Goal: Transaction & Acquisition: Purchase product/service

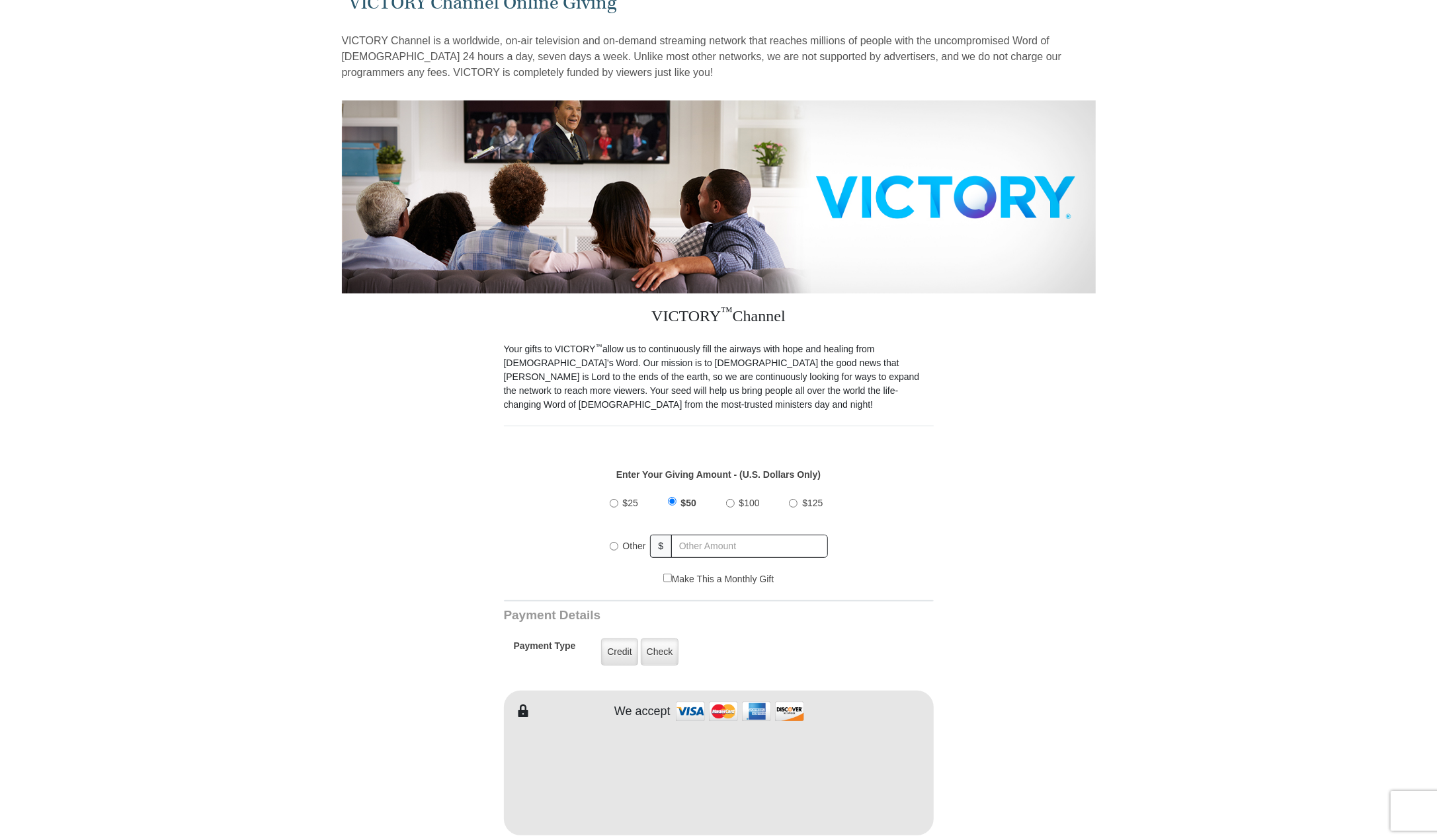
scroll to position [133, 0]
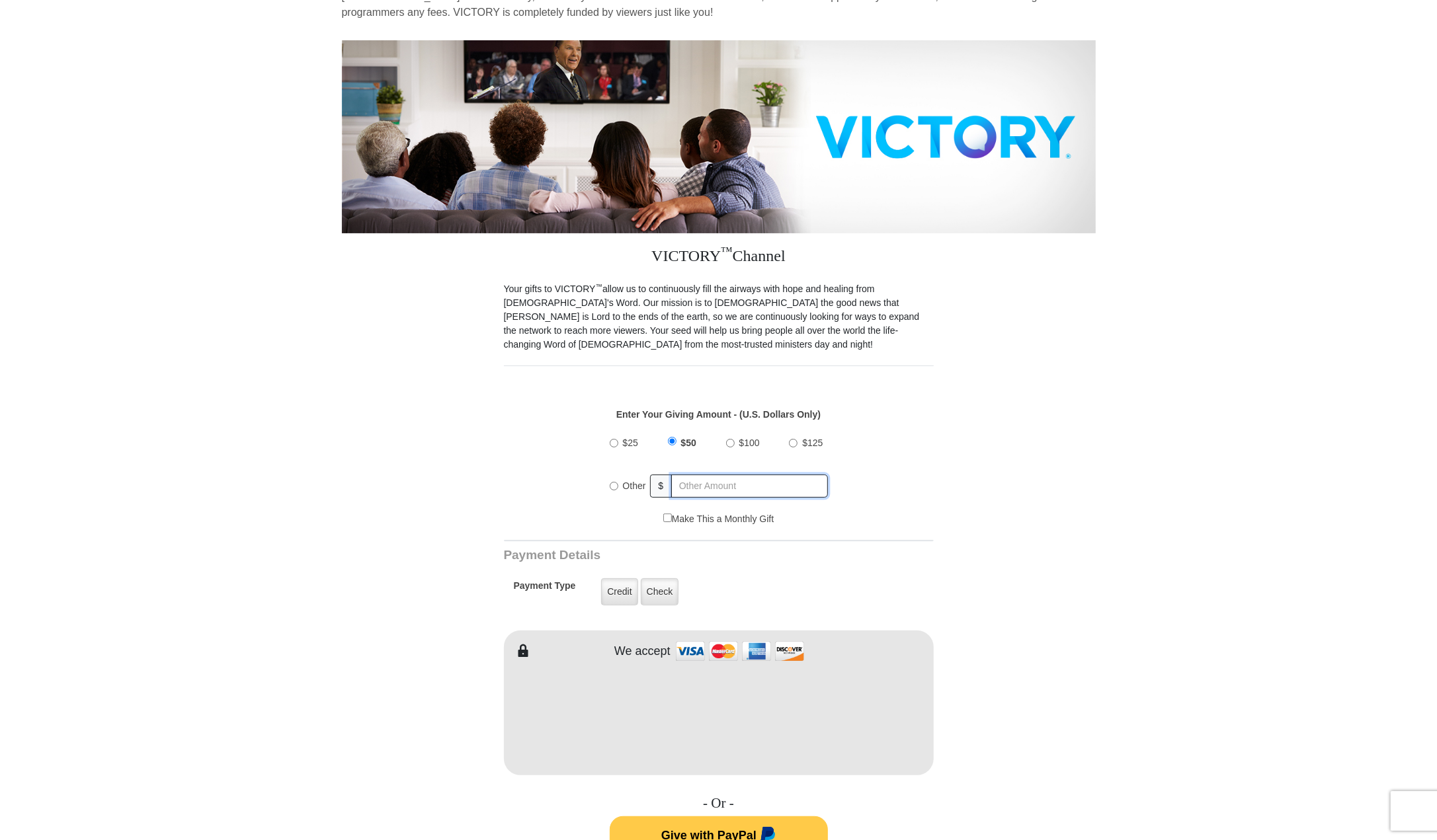
radio input "true"
click at [692, 475] on input "text" at bounding box center [751, 486] width 155 height 23
type input "250.00"
click at [982, 427] on form "VICTORY Channel Online Giving VICTORY Channel is a worldwide, on-air television…" at bounding box center [719, 703] width 754 height 1582
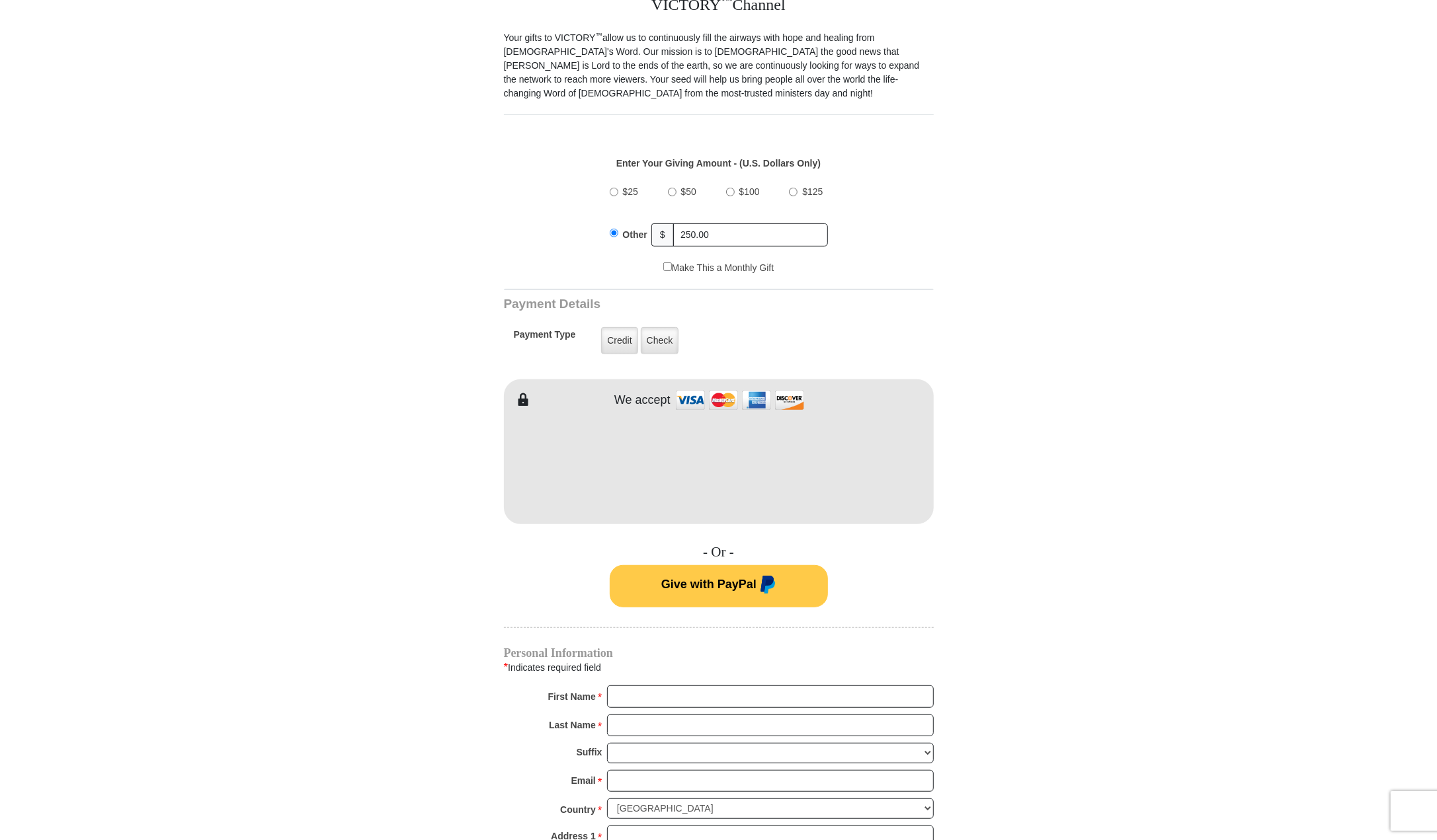
scroll to position [397, 0]
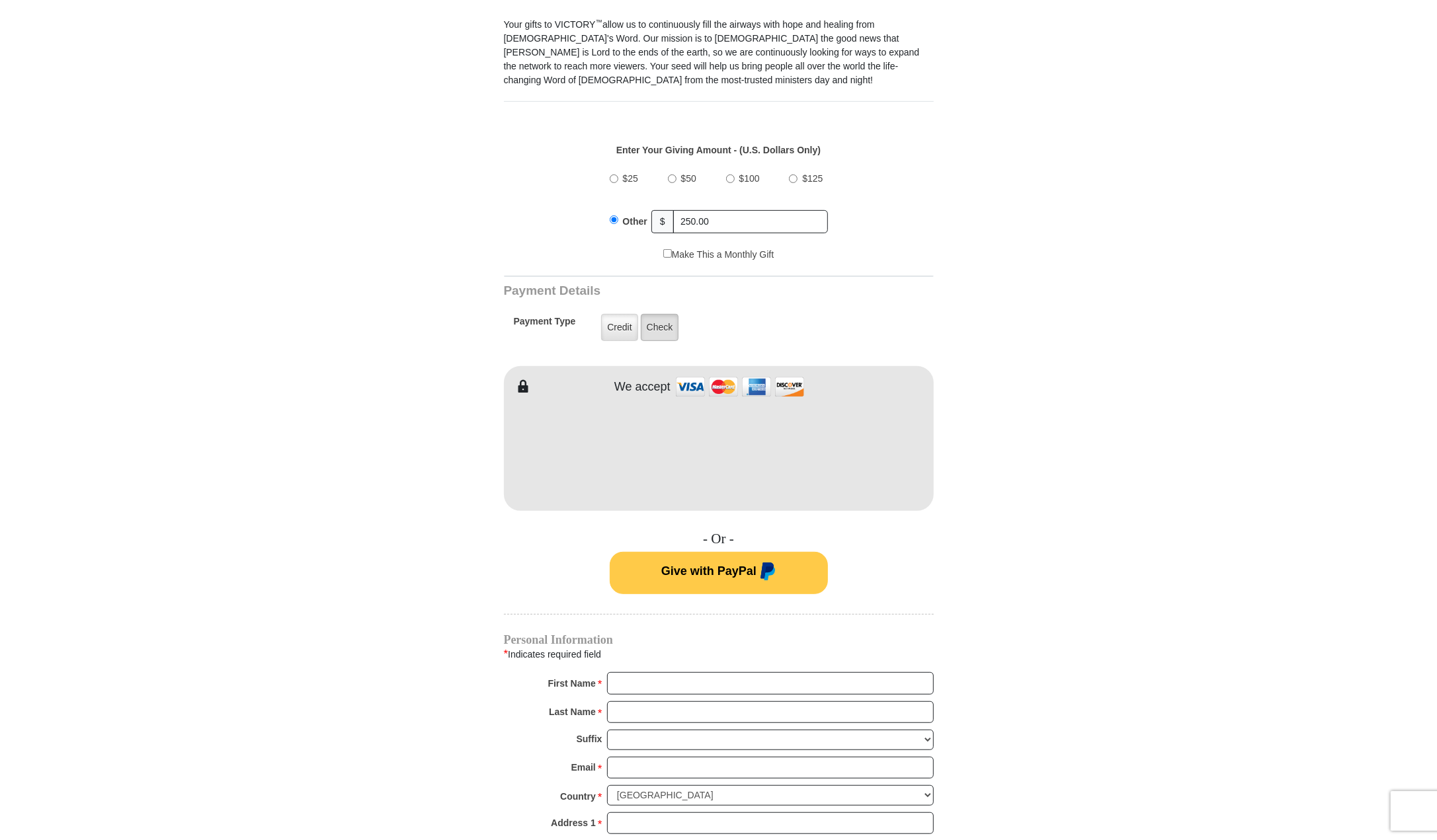
click at [670, 314] on label "Check" at bounding box center [660, 327] width 38 height 27
click at [0, 0] on input "Check" at bounding box center [0, 0] width 0 height 0
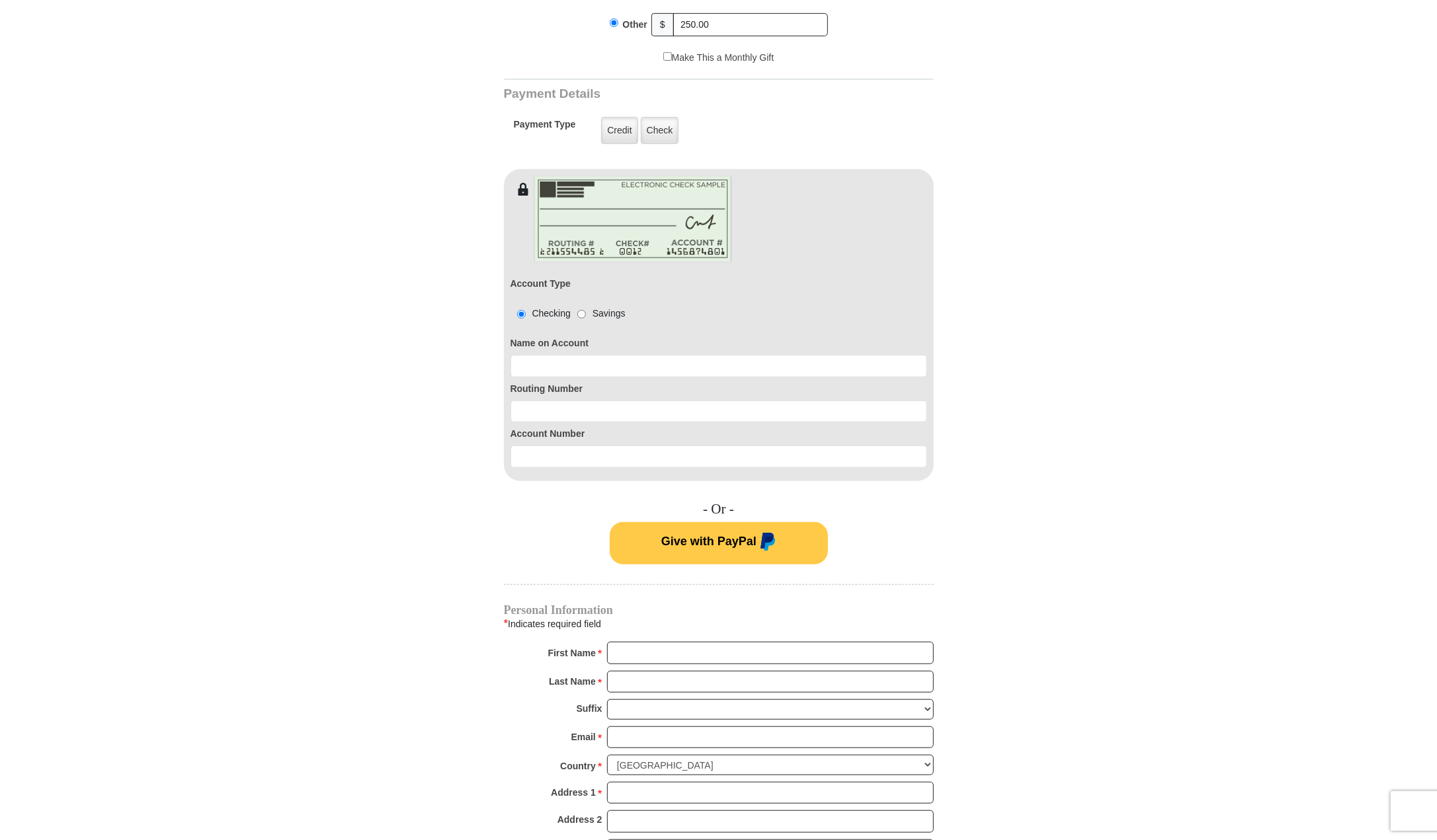
scroll to position [595, 0]
click at [535, 353] on input at bounding box center [719, 365] width 417 height 23
type input "[PERSON_NAME]"
click at [528, 400] on input at bounding box center [719, 411] width 417 height 23
type input "113122655"
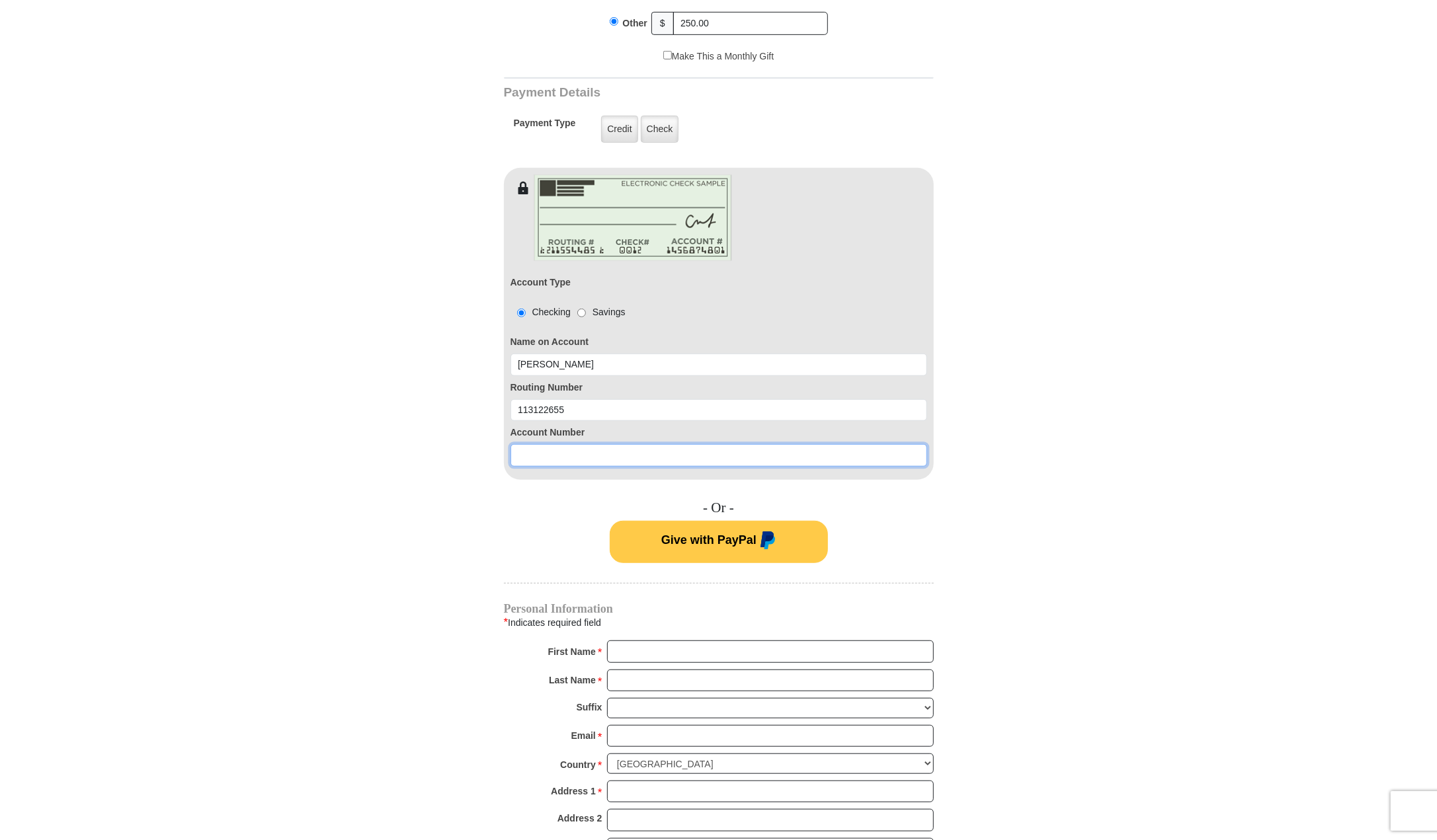
click at [524, 444] on input at bounding box center [719, 456] width 417 height 23
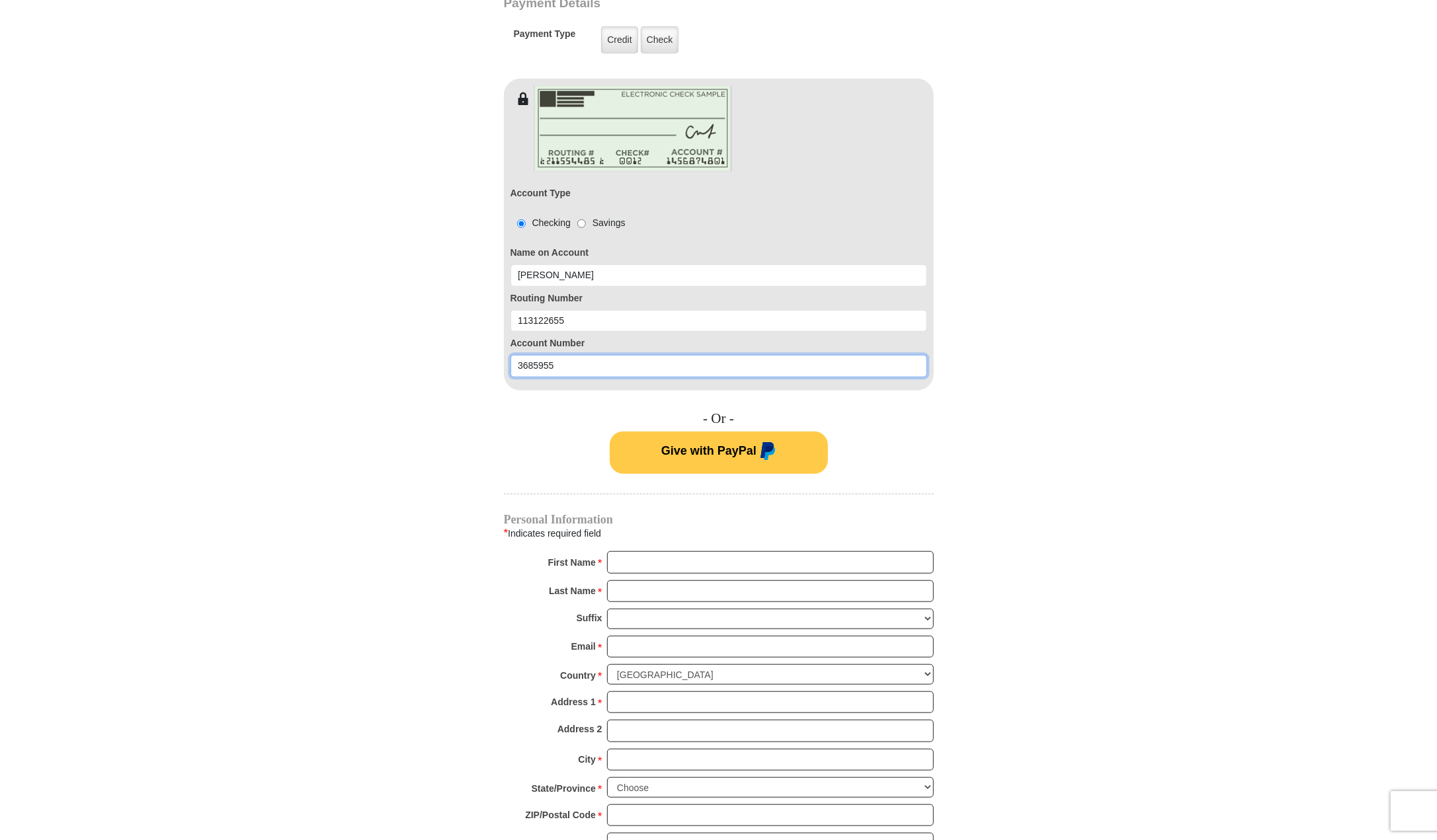
scroll to position [728, 0]
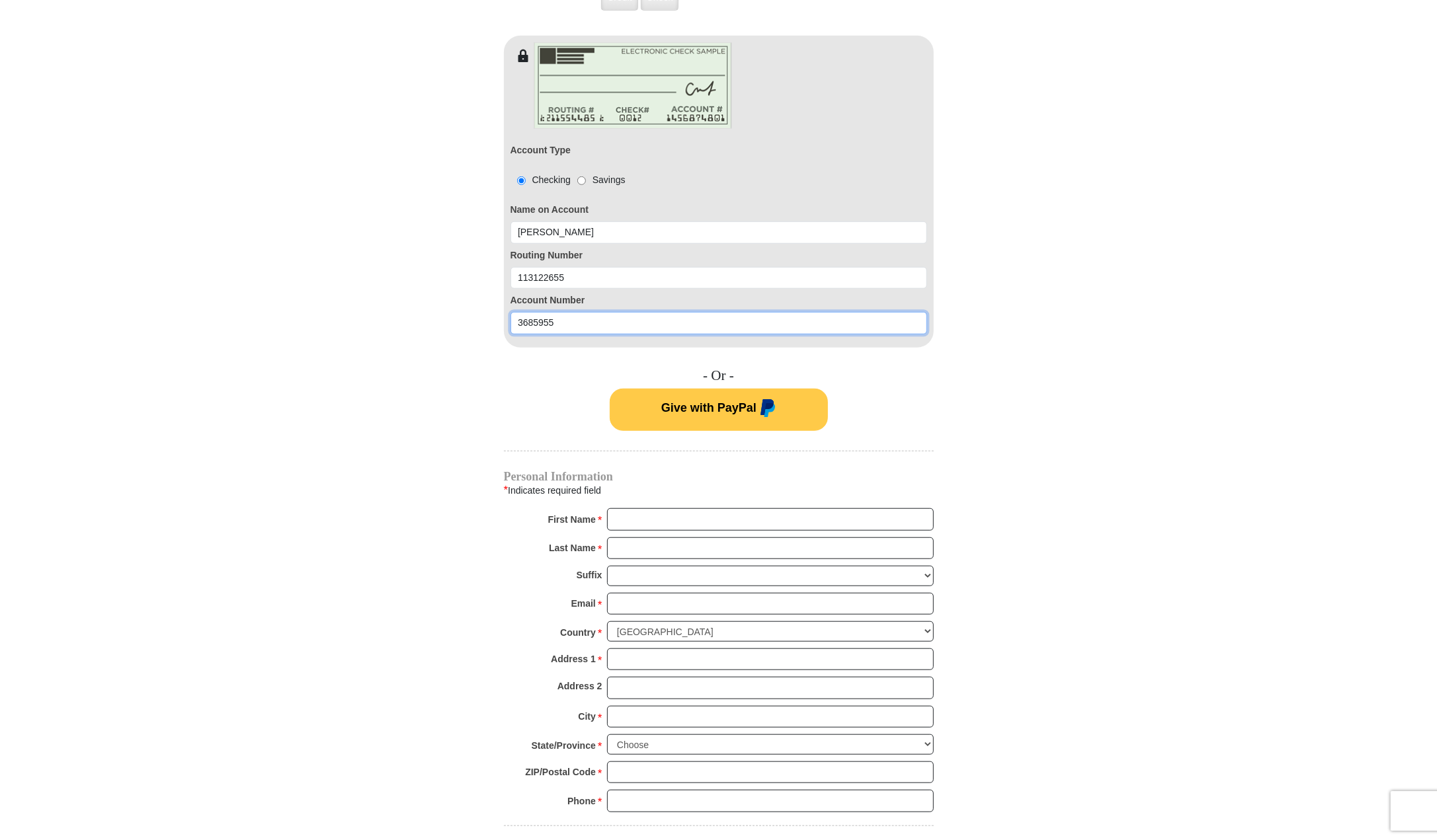
type input "3685955"
click at [612, 509] on input "First Name *" at bounding box center [771, 520] width 327 height 23
type input "[PERSON_NAME]"
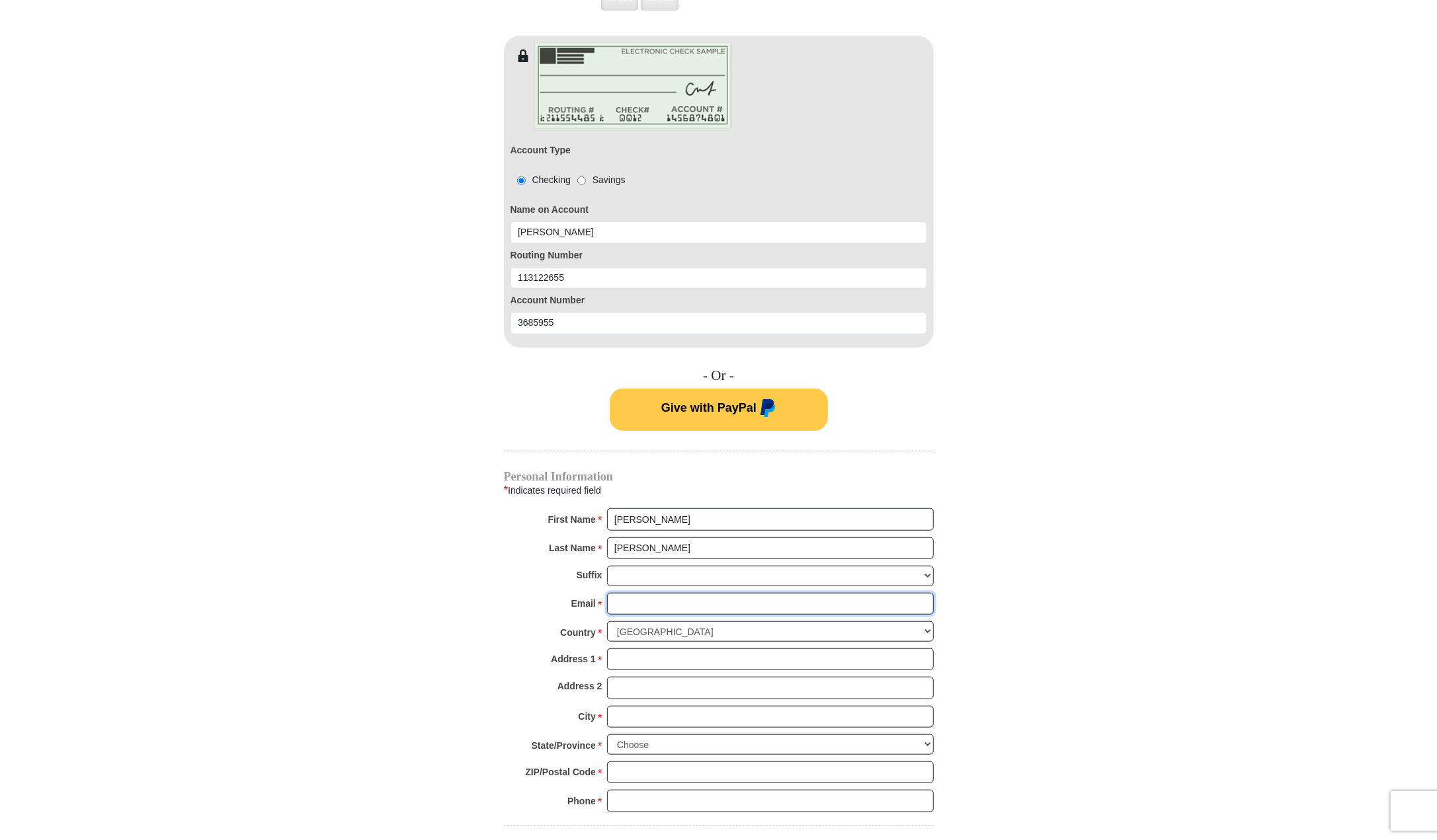
type input "[PERSON_NAME][EMAIL_ADDRESS][PERSON_NAME][DOMAIN_NAME]"
type input "PO Box 5490"
type input "Frisco"
select select "[GEOGRAPHIC_DATA]"
type input "75035"
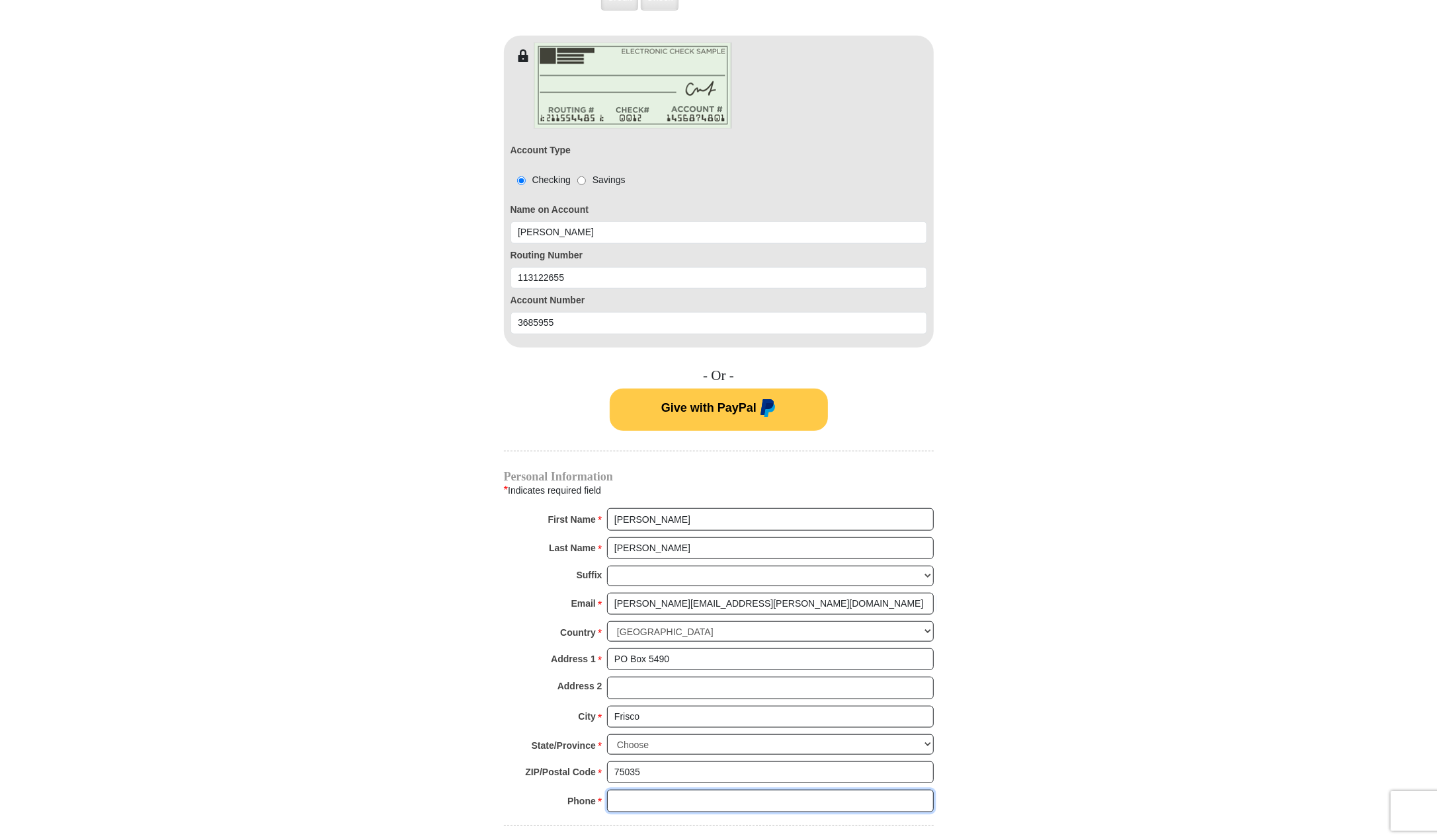
type input "2147629994"
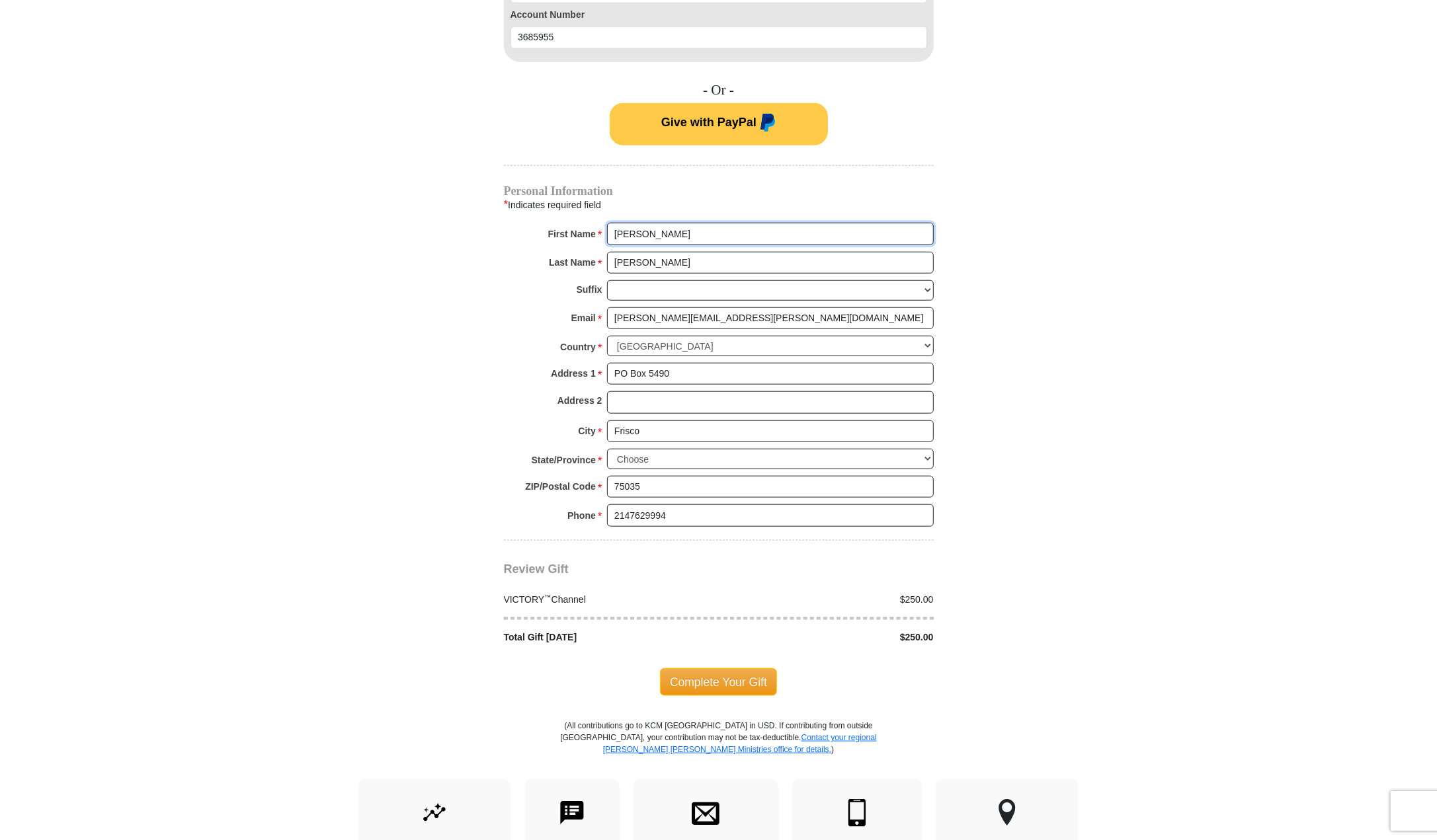
scroll to position [1058, 0]
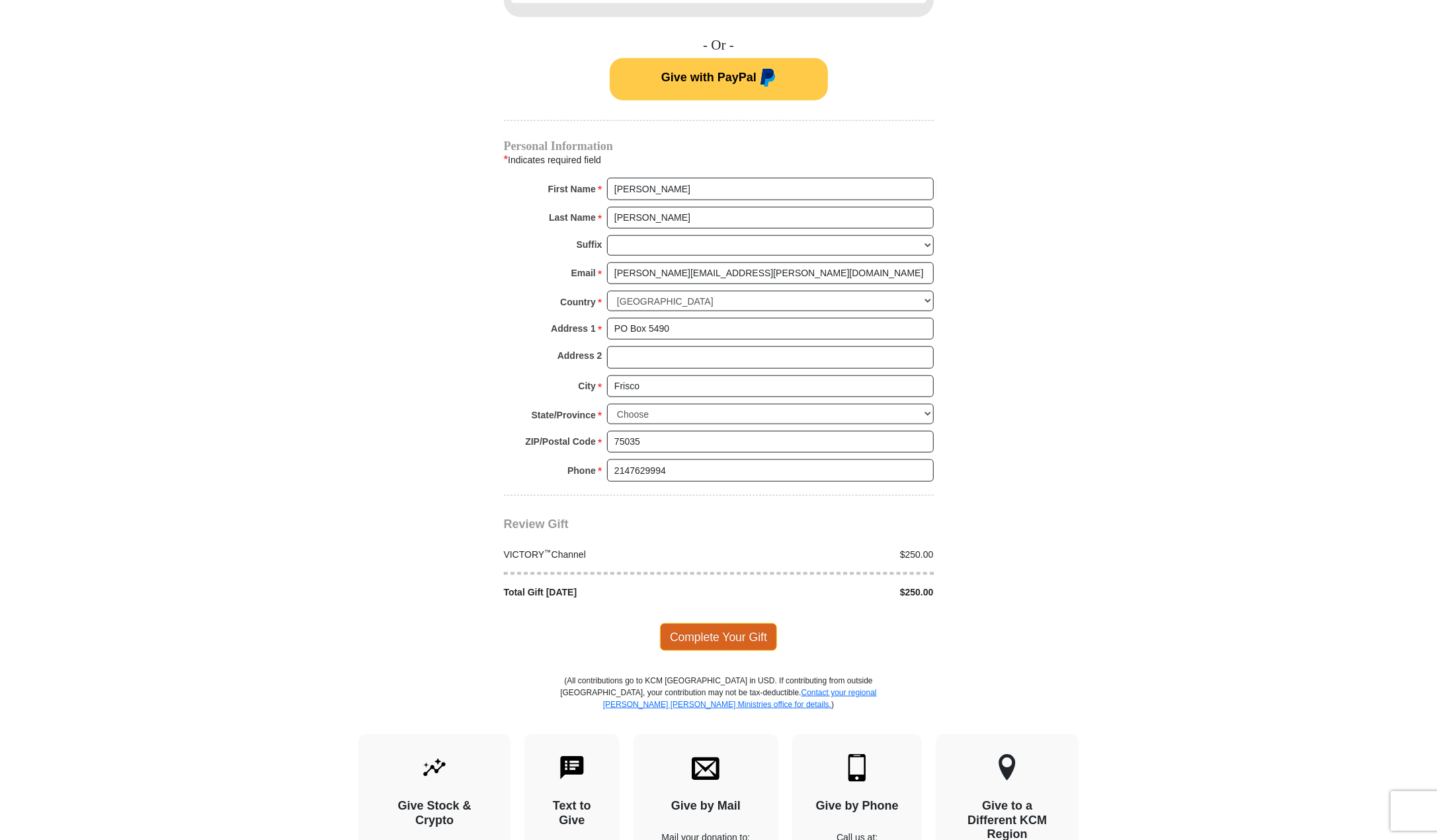
click at [732, 623] on span "Complete Your Gift" at bounding box center [718, 637] width 117 height 27
